Goal: Find specific page/section: Find specific page/section

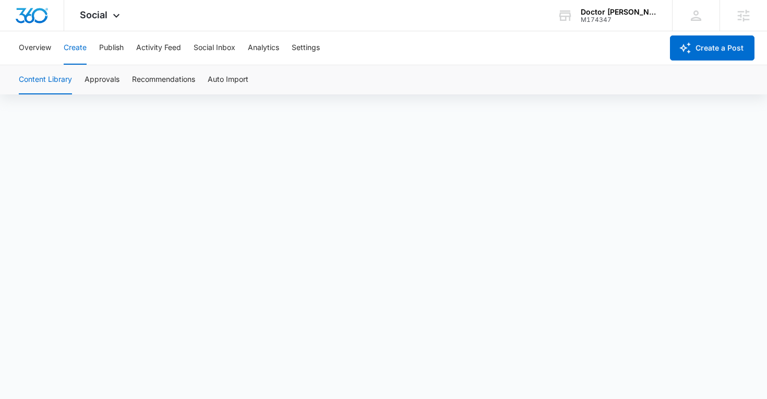
click at [84, 50] on button "Create" at bounding box center [75, 47] width 23 height 33
click at [111, 50] on button "Publish" at bounding box center [111, 47] width 25 height 33
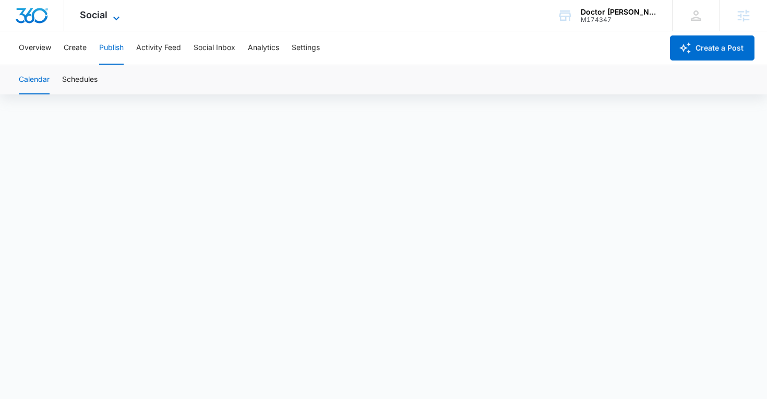
click at [105, 17] on span "Social" at bounding box center [94, 14] width 28 height 11
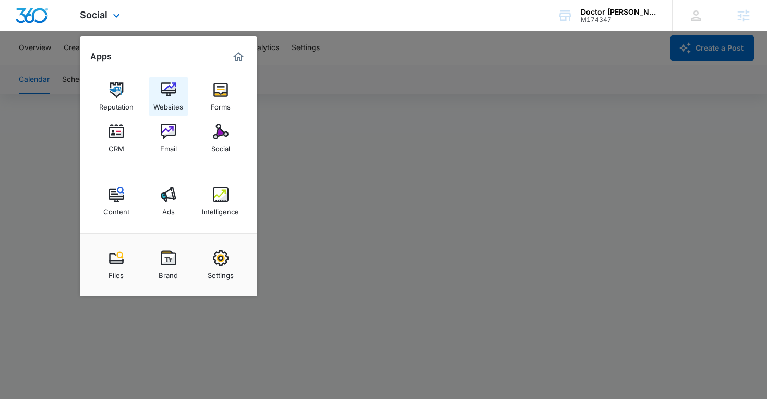
click at [176, 87] on link "Websites" at bounding box center [169, 97] width 40 height 40
